Goal: Task Accomplishment & Management: Use online tool/utility

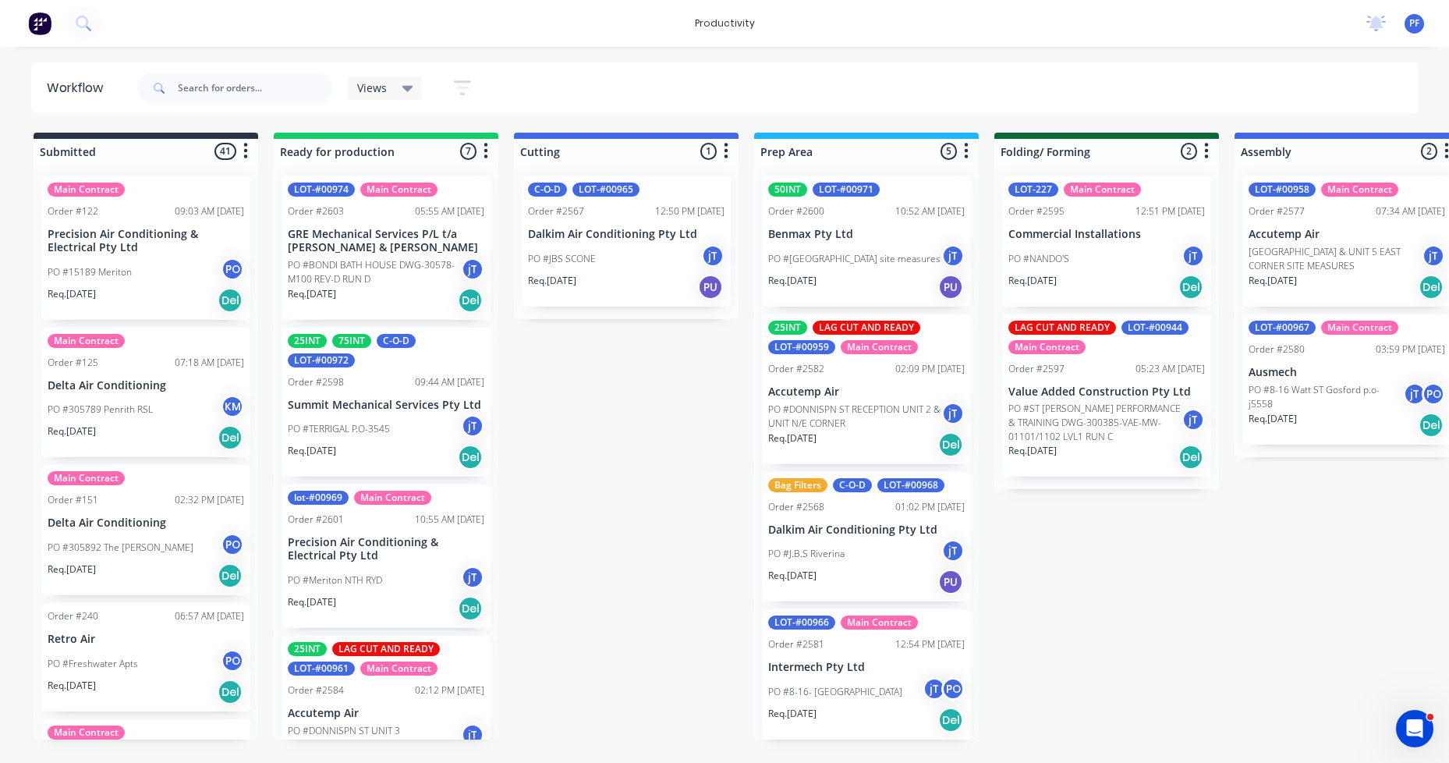
click at [810, 198] on div "50INT LOT-#00971 Order #2600 10:52 AM [DATE] Benmax Pty Ltd PO #[GEOGRAPHIC_DAT…" at bounding box center [866, 241] width 209 height 130
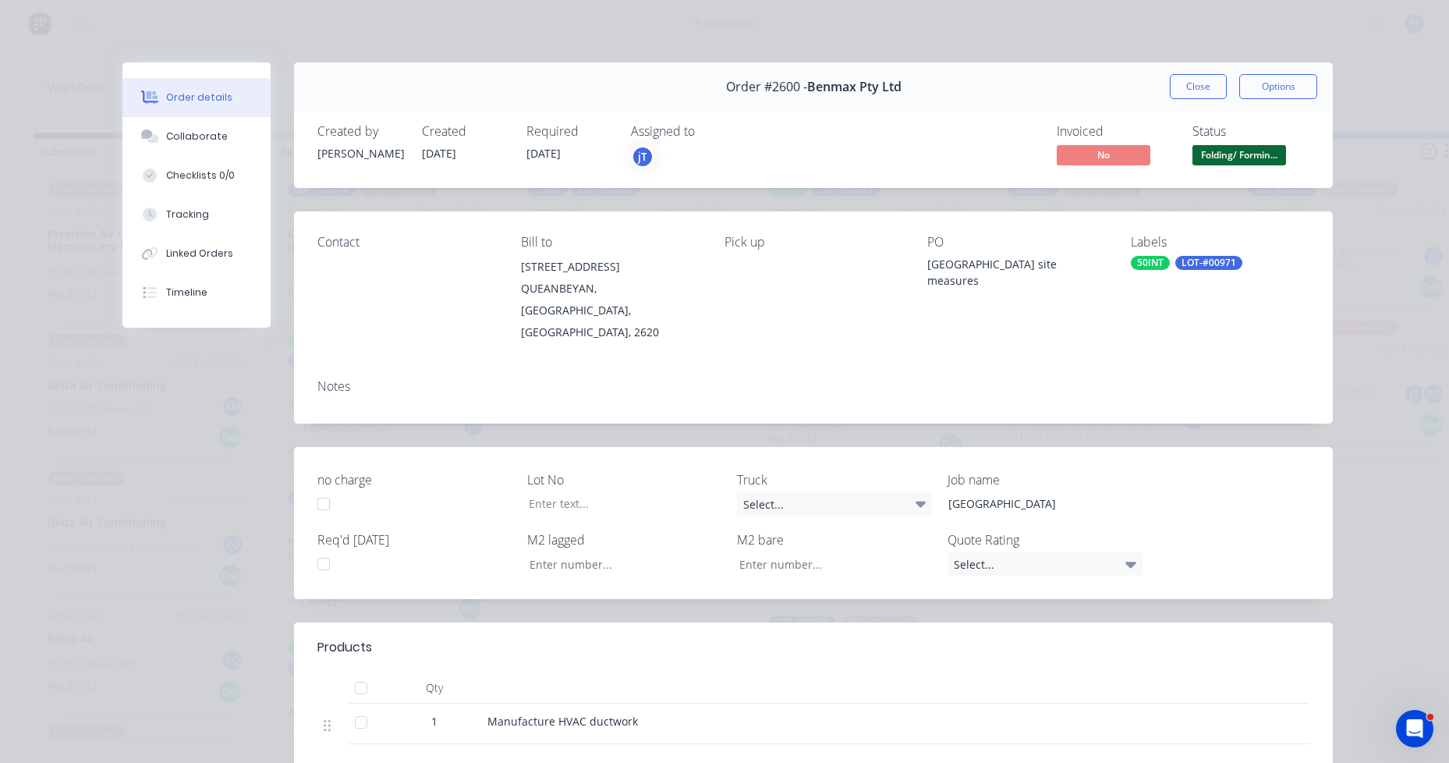
click at [1145, 268] on div "50INT" at bounding box center [1150, 263] width 39 height 14
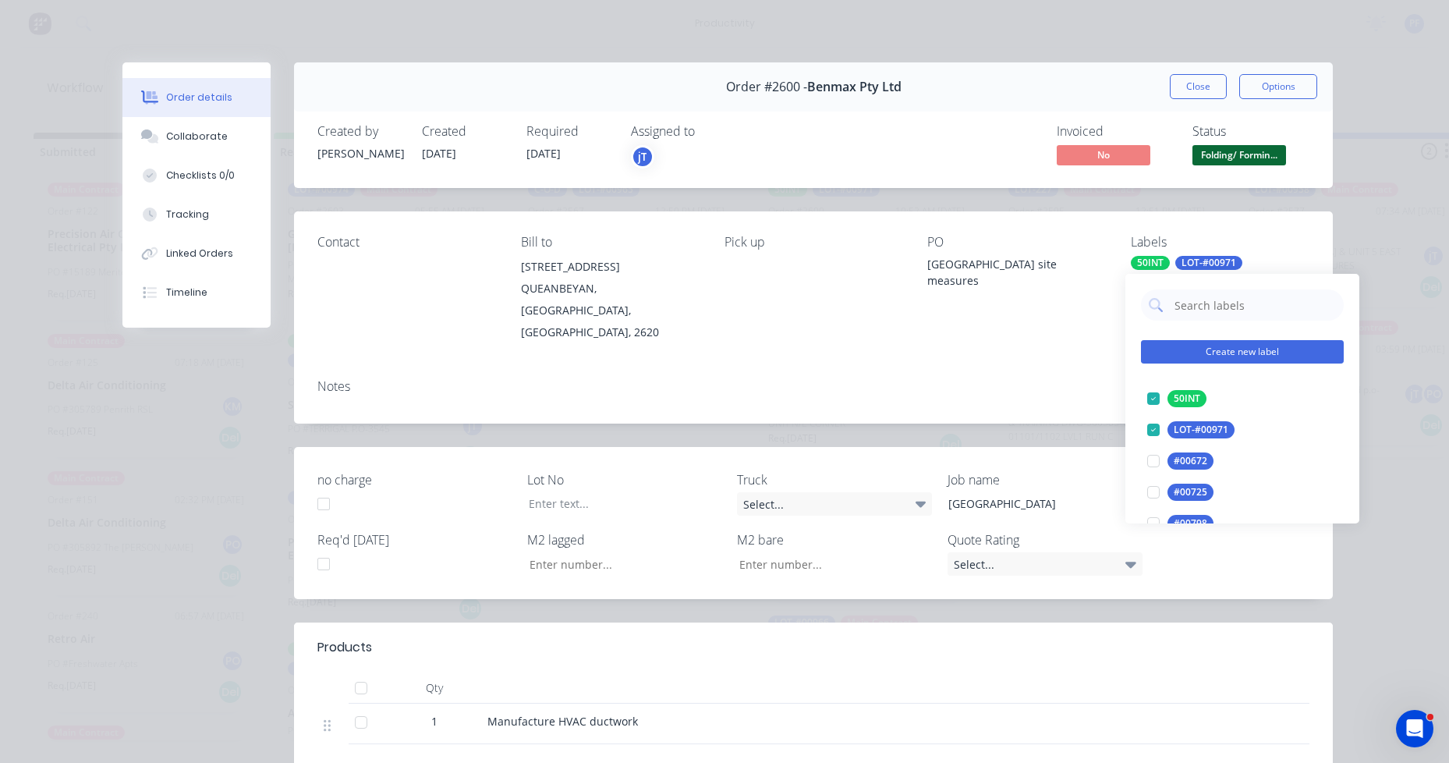
type input "lag cut"
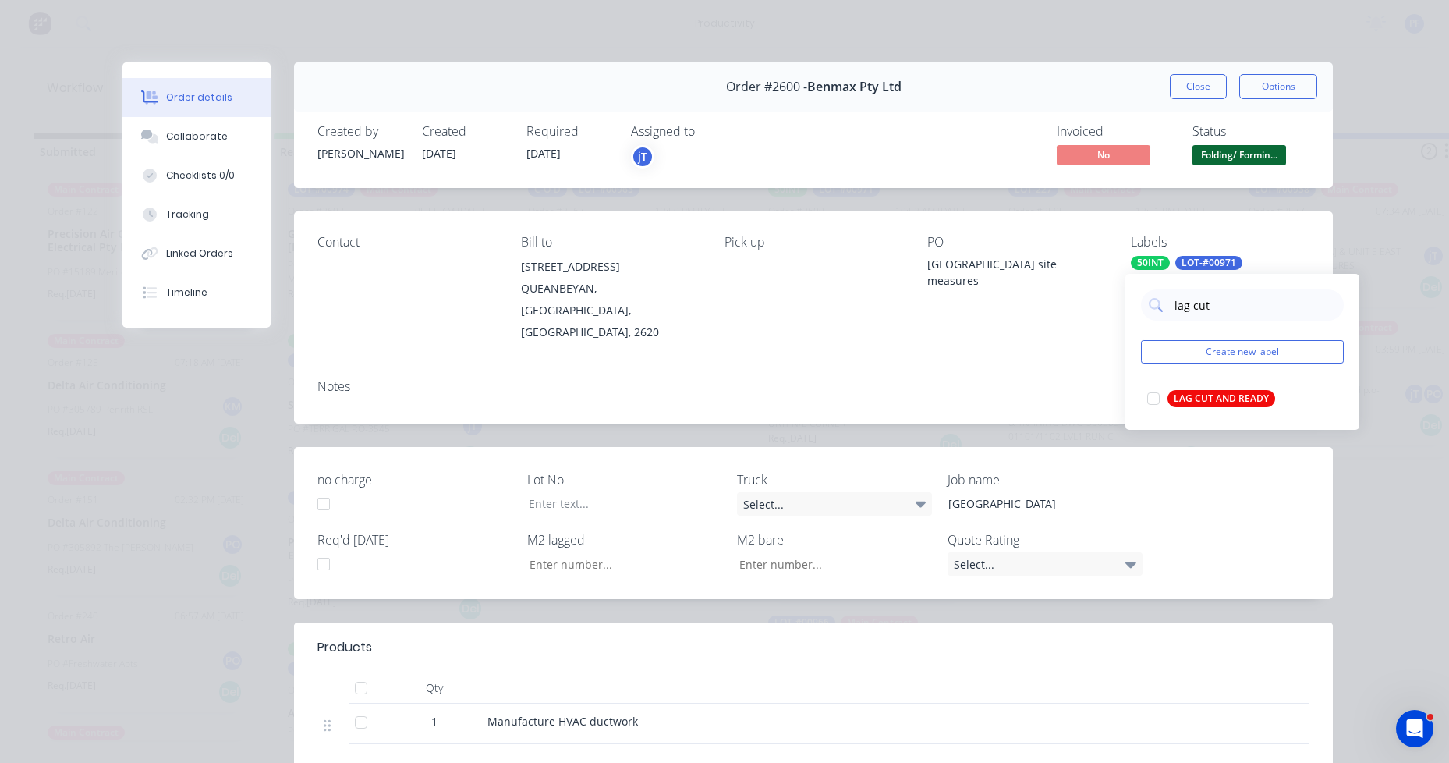
click at [1241, 392] on div "LAG CUT AND READY" at bounding box center [1222, 398] width 108 height 17
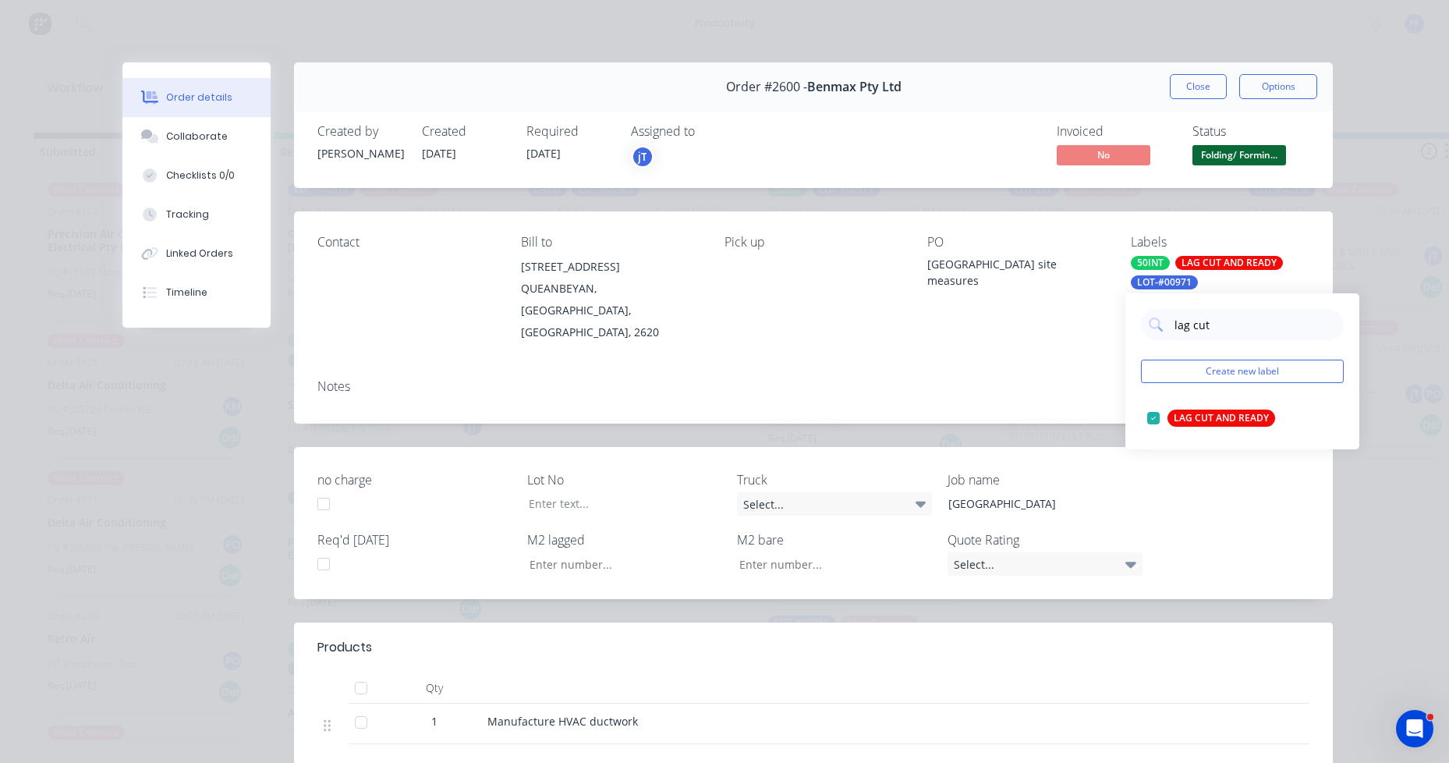
click at [977, 330] on div "Contact [PERSON_NAME] to [STREET_ADDRESS] Pick up PO [GEOGRAPHIC_DATA] site mea…" at bounding box center [813, 288] width 1039 height 155
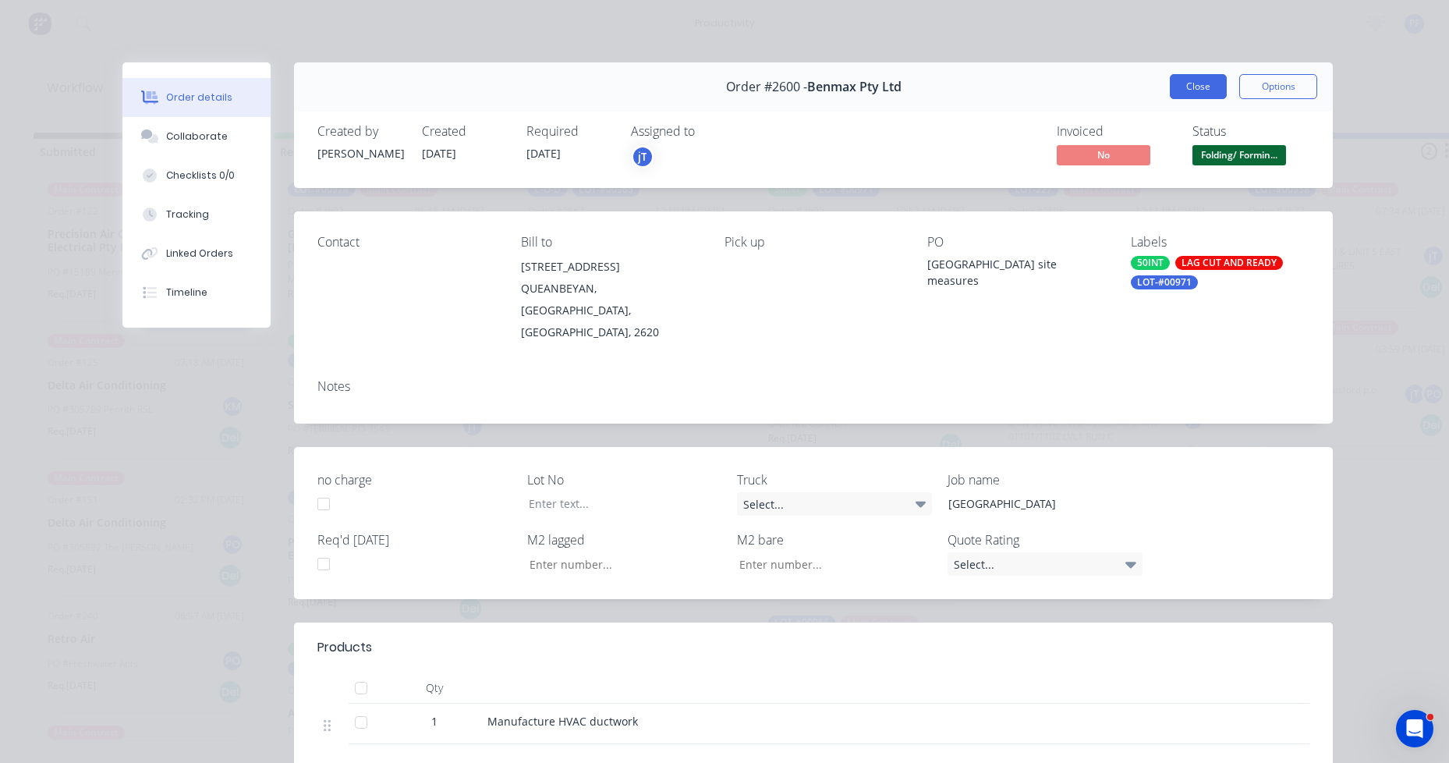
click at [1174, 86] on button "Close" at bounding box center [1198, 86] width 57 height 25
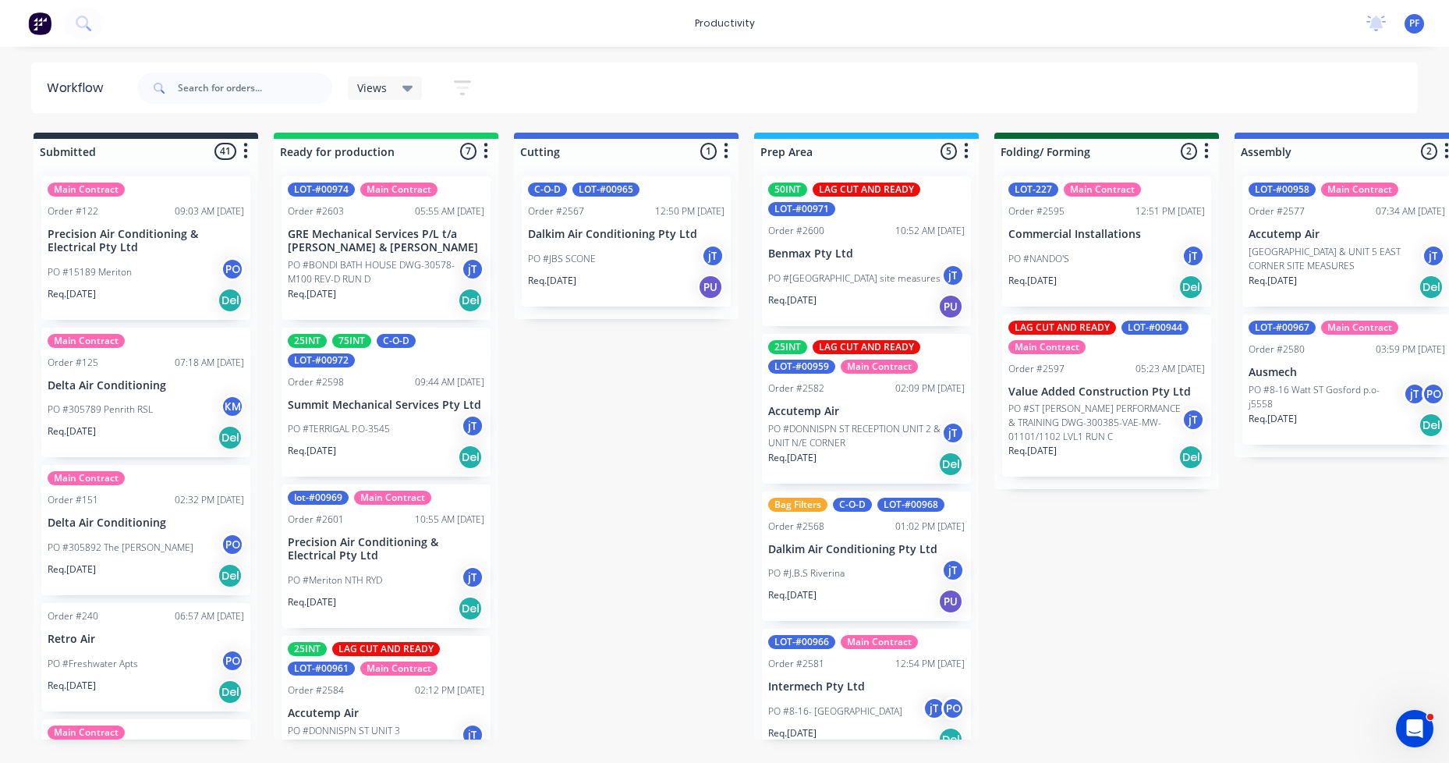
click at [333, 392] on div "25INT 75INT C-O-D LOT-#00972 Order #2598 09:44 AM [DATE] Summit Mechanical Serv…" at bounding box center [386, 403] width 209 height 150
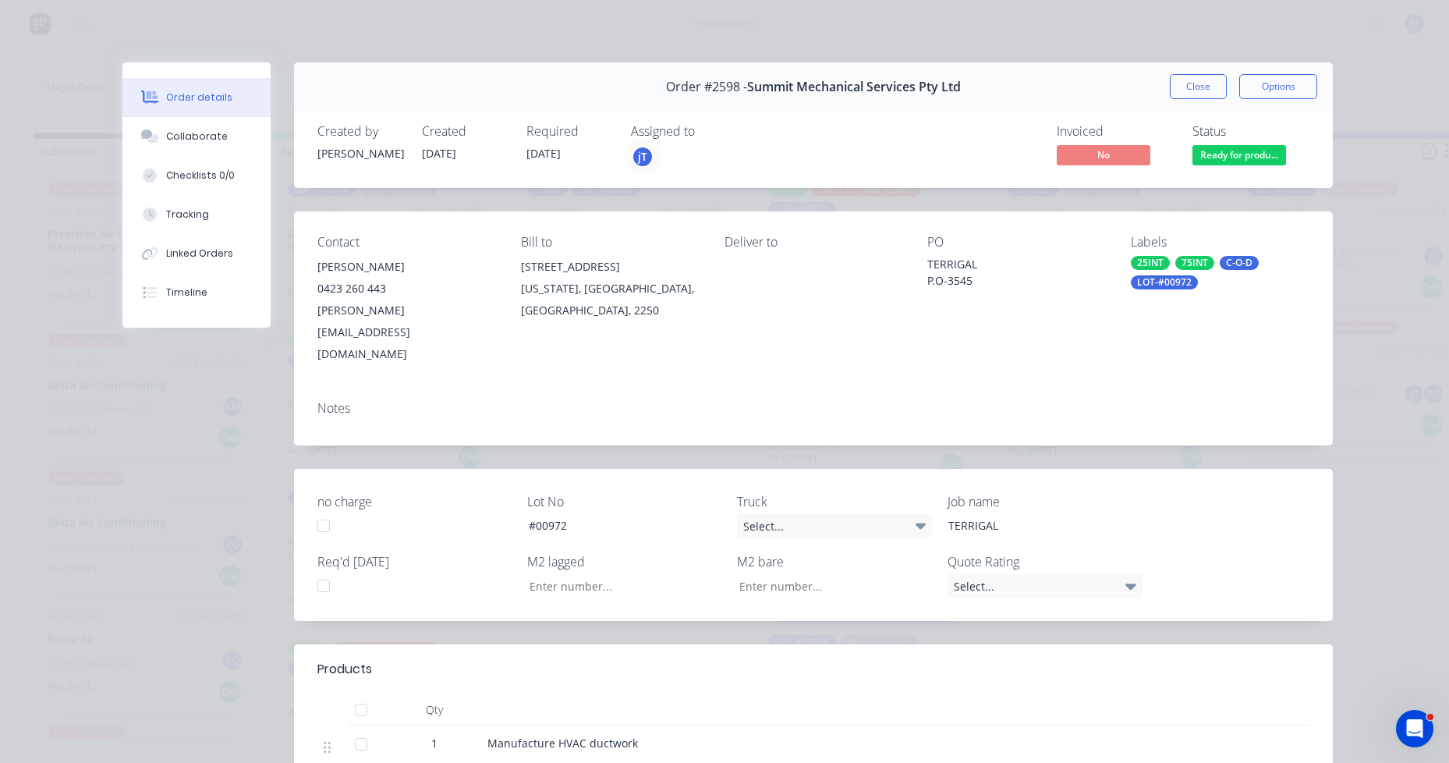
click at [1175, 267] on div "75INT" at bounding box center [1194, 263] width 39 height 14
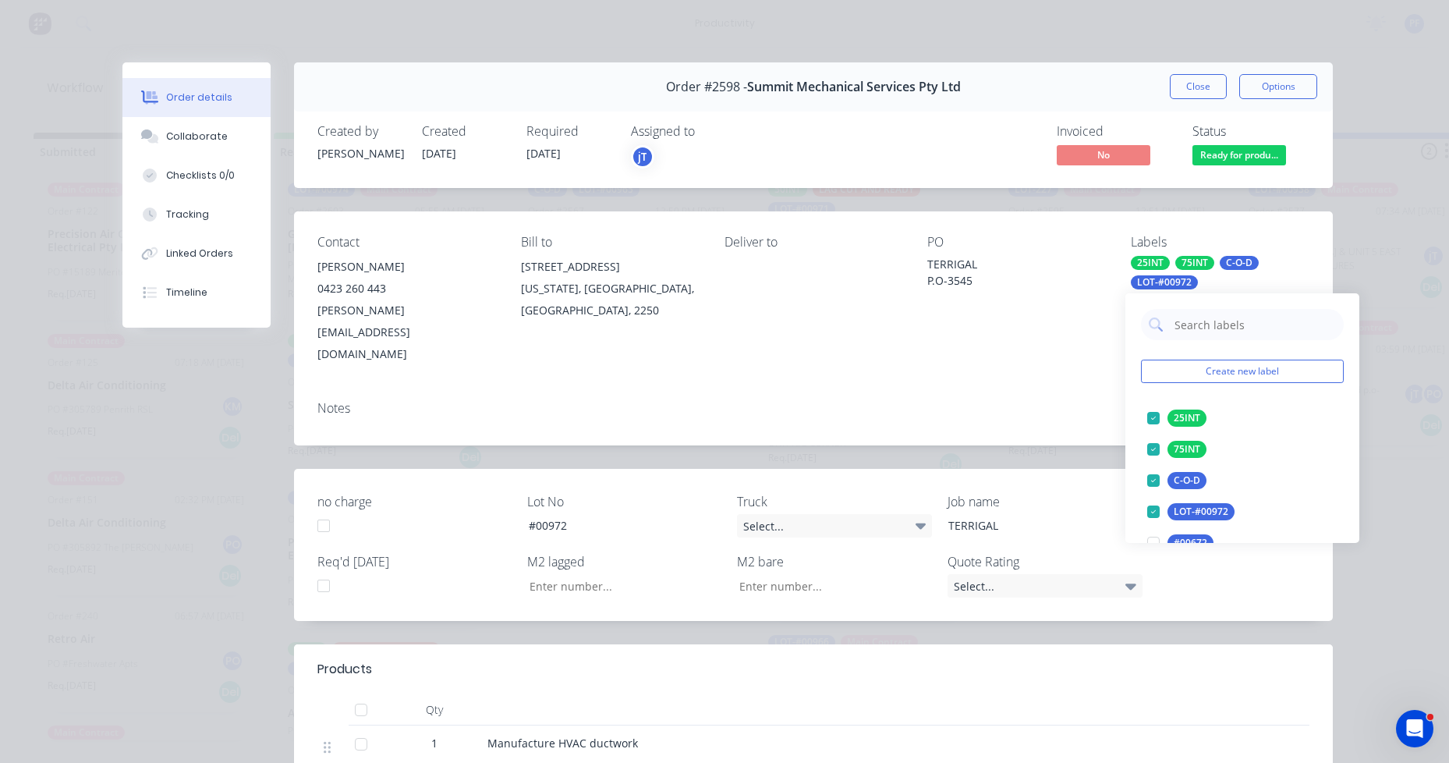
type input "lag cut"
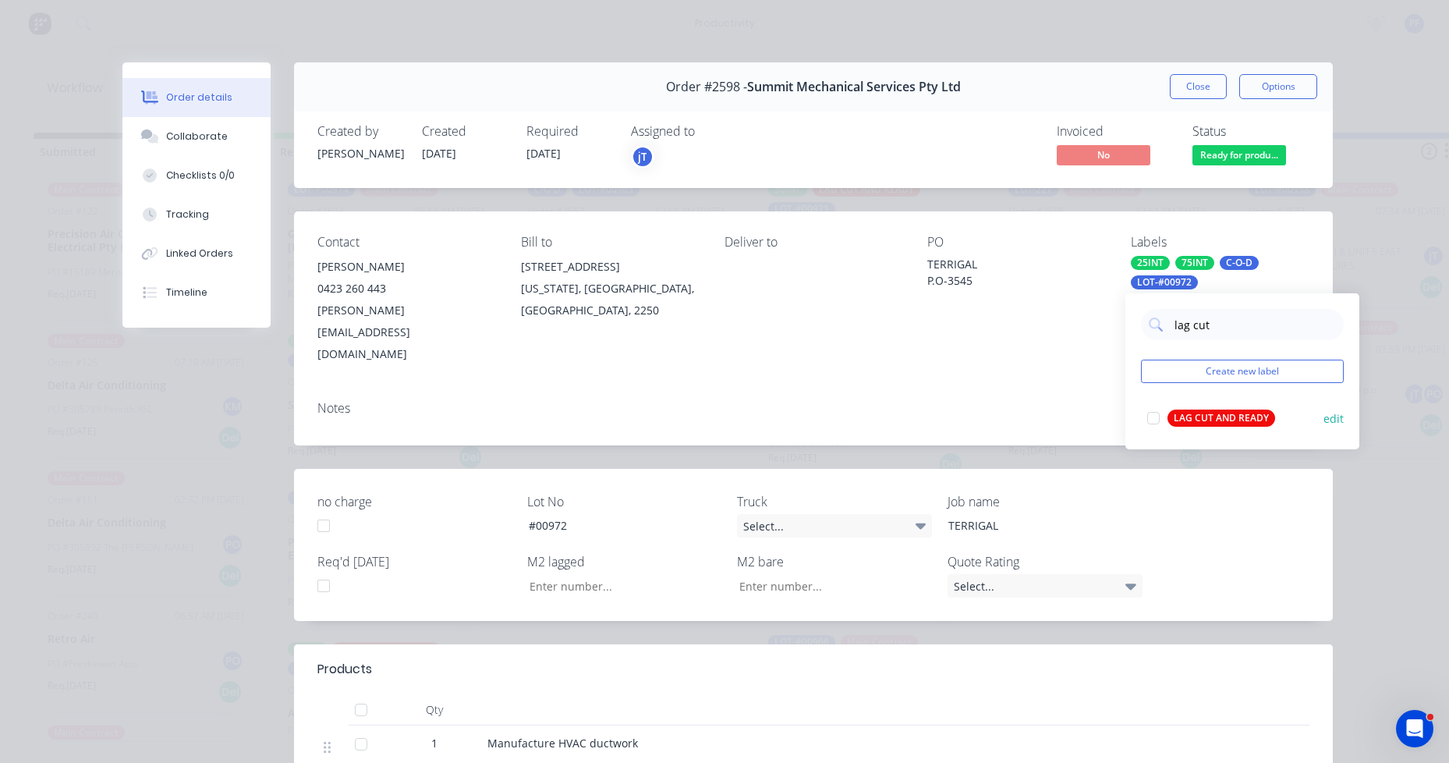
click at [1210, 429] on div "LAG CUT AND READY edit" at bounding box center [1242, 417] width 203 height 31
click at [824, 388] on div "Notes" at bounding box center [813, 416] width 1039 height 57
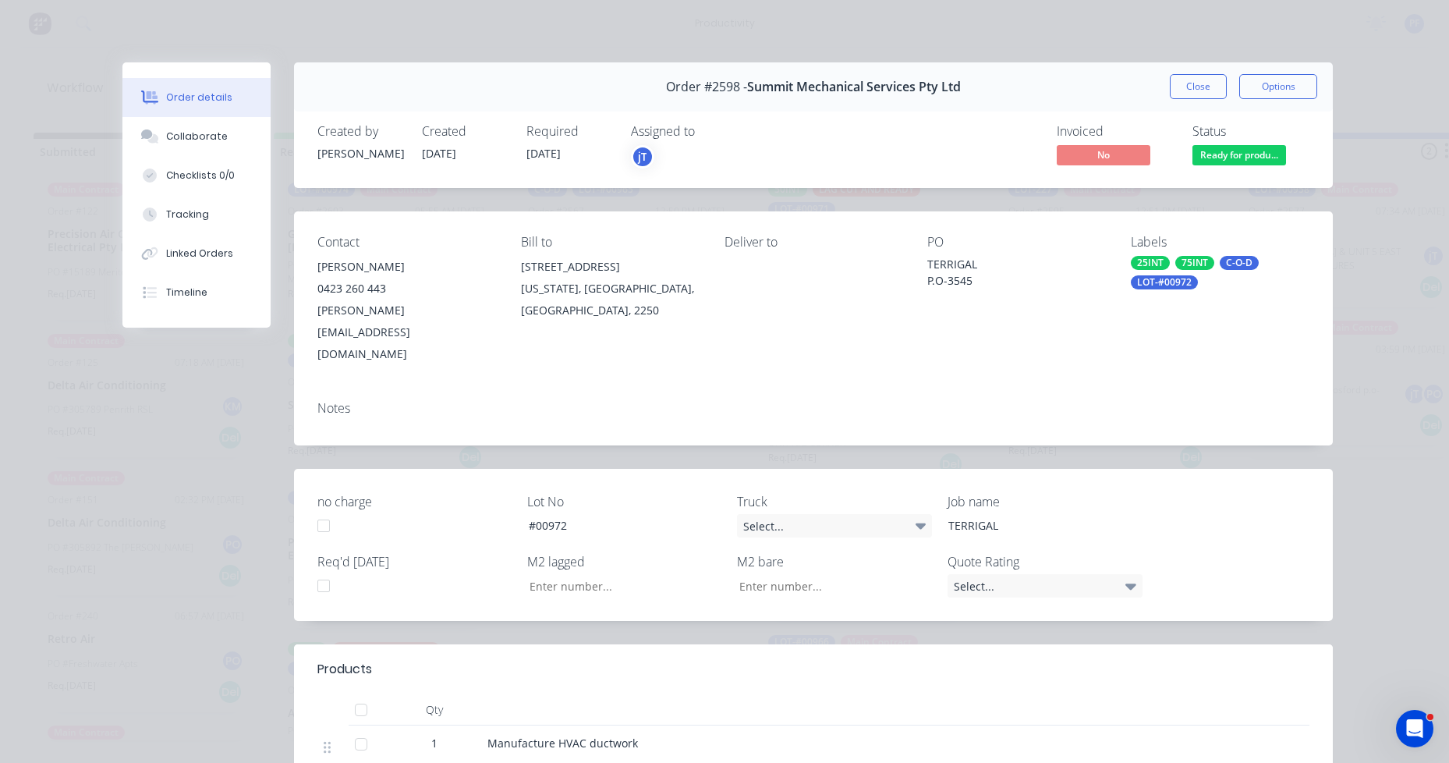
click at [1137, 288] on div "LOT-#00972" at bounding box center [1164, 282] width 67 height 14
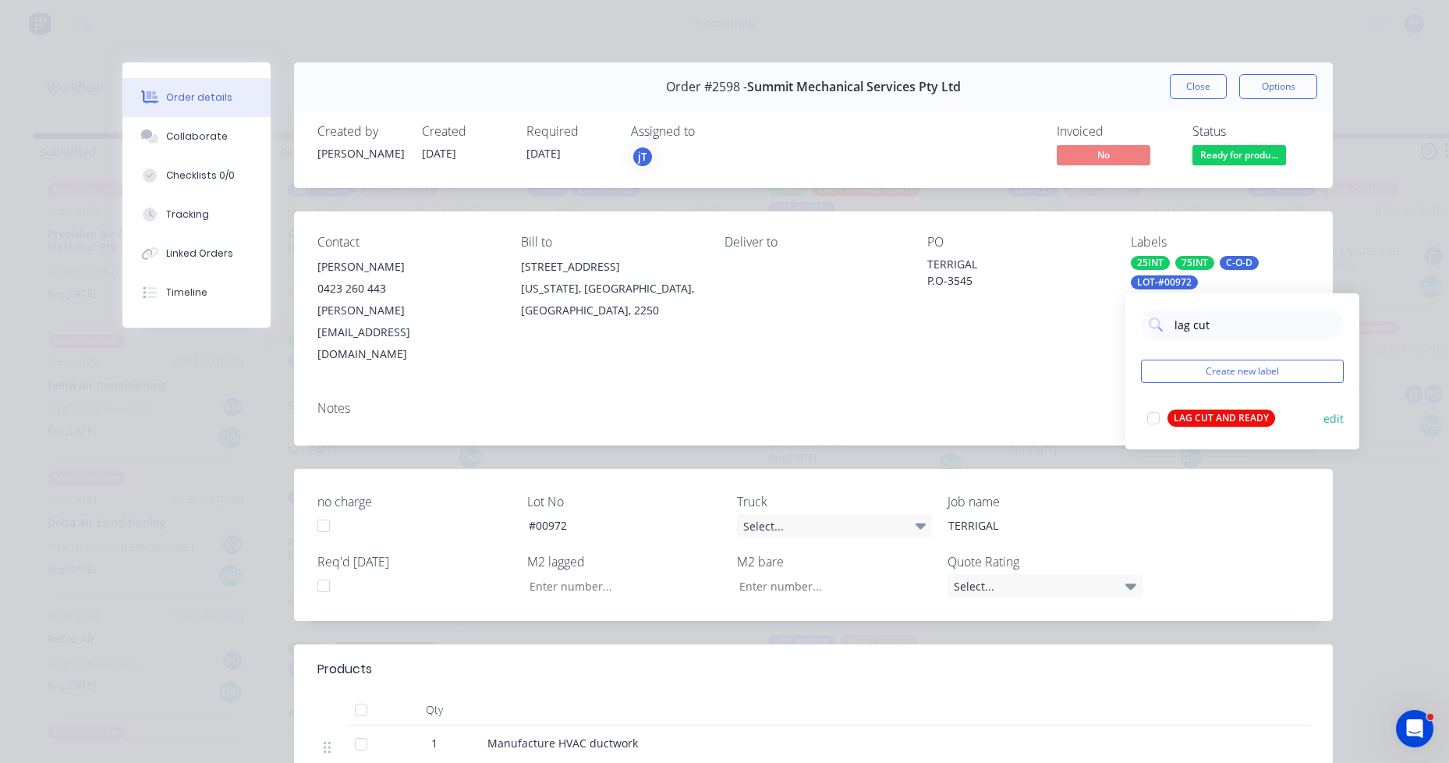
click at [1212, 410] on div "LAG CUT AND READY" at bounding box center [1222, 417] width 108 height 17
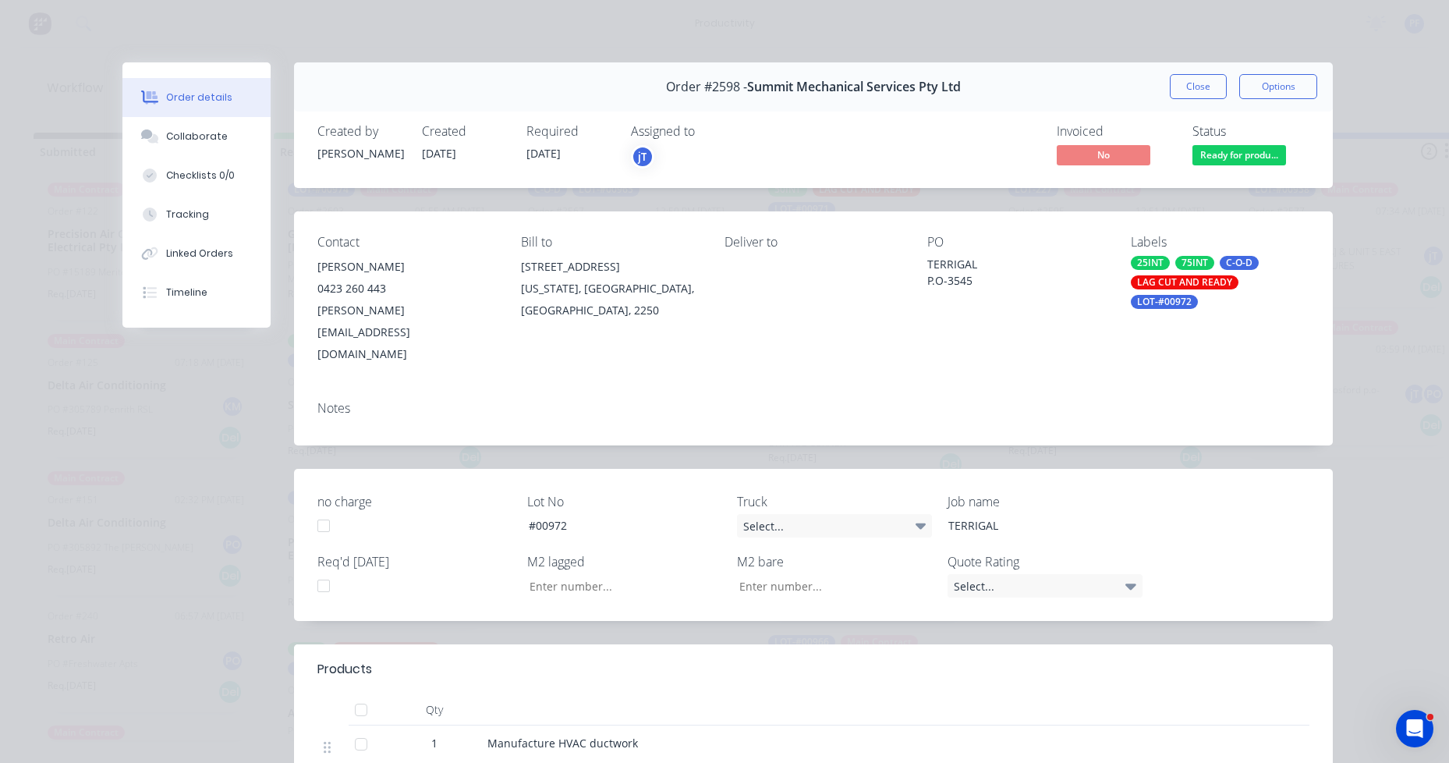
click at [995, 388] on div "Notes" at bounding box center [813, 416] width 1039 height 57
click at [1189, 80] on button "Close" at bounding box center [1198, 86] width 57 height 25
